Goal: Information Seeking & Learning: Learn about a topic

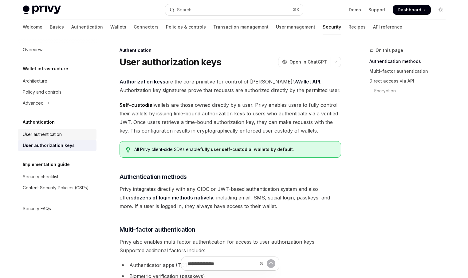
click at [54, 136] on div "User authentication" at bounding box center [42, 134] width 39 height 7
type textarea "*"
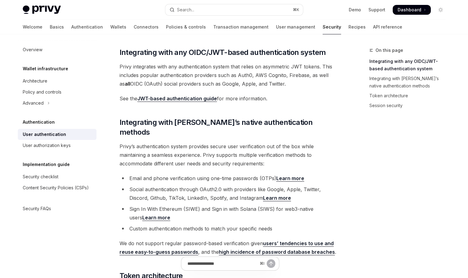
scroll to position [97, 0]
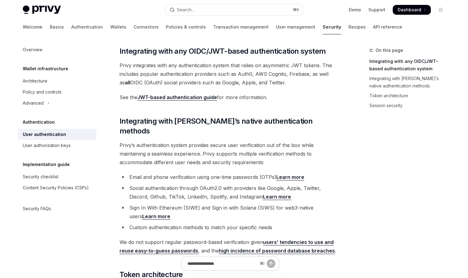
click at [207, 204] on li "Sign In With Ethereum (SIWE) and Sign in with Solana (SIWS) for web3-native use…" at bounding box center [229, 212] width 221 height 17
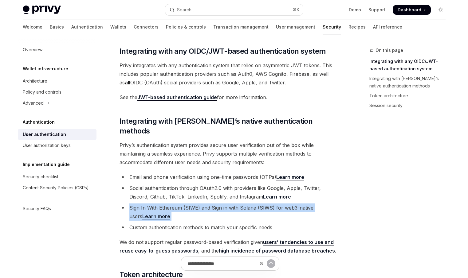
click at [207, 204] on li "Sign In With Ethereum (SIWE) and Sign in with Solana (SIWS) for web3-native use…" at bounding box center [229, 212] width 221 height 17
click at [71, 26] on link "Authentication" at bounding box center [87, 27] width 32 height 15
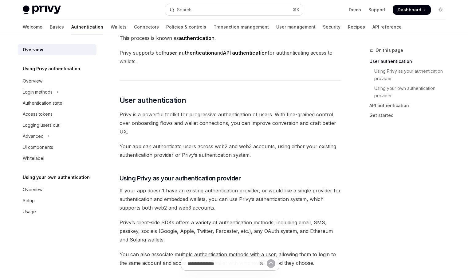
scroll to position [74, 0]
